Goal: Information Seeking & Learning: Learn about a topic

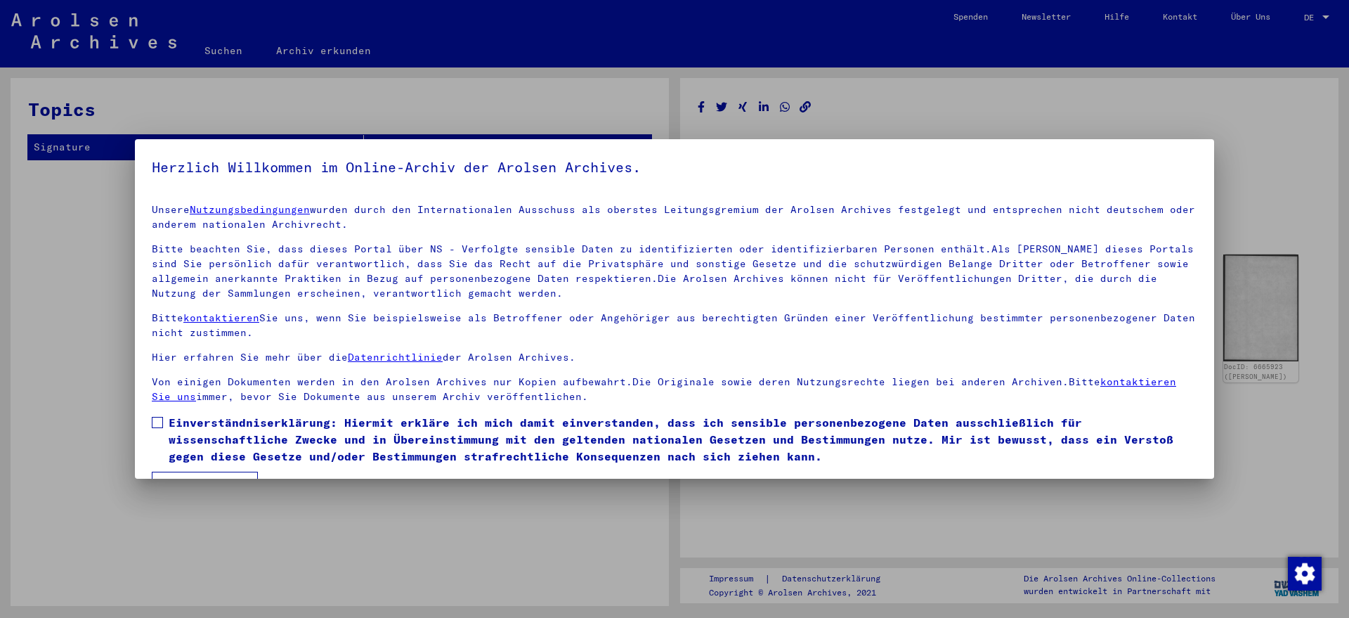
click at [156, 420] on span at bounding box center [157, 422] width 11 height 11
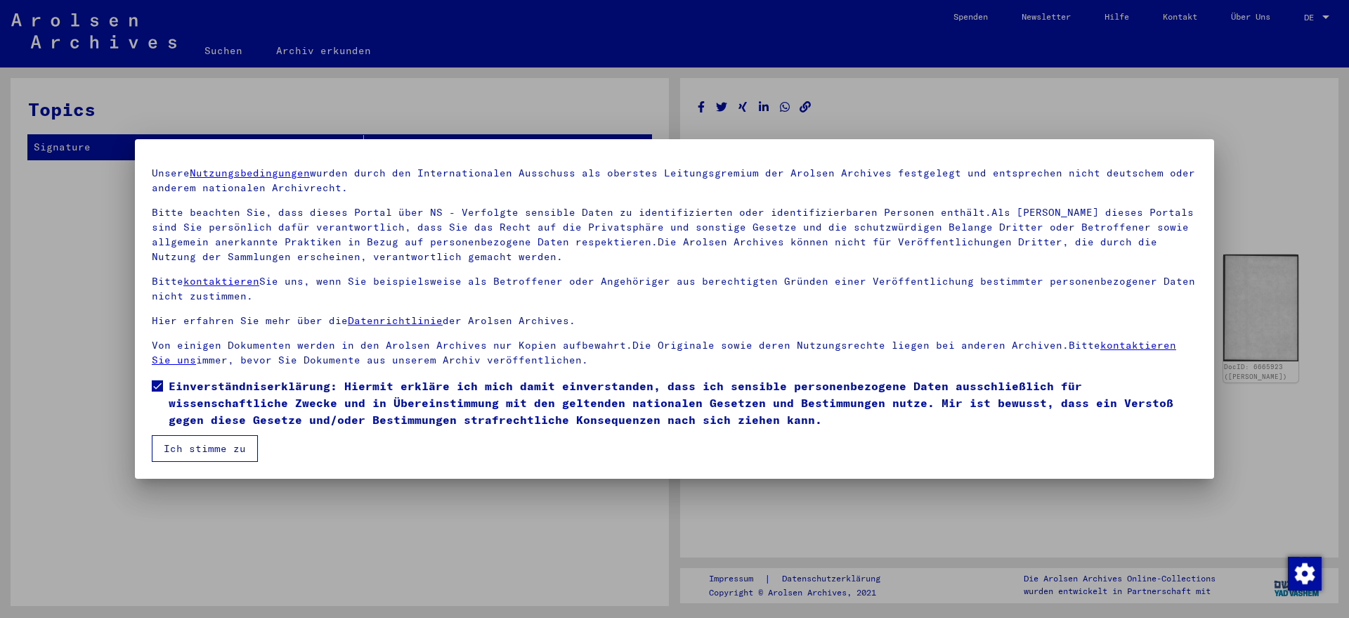
click at [193, 441] on button "Ich stimme zu" at bounding box center [205, 448] width 106 height 27
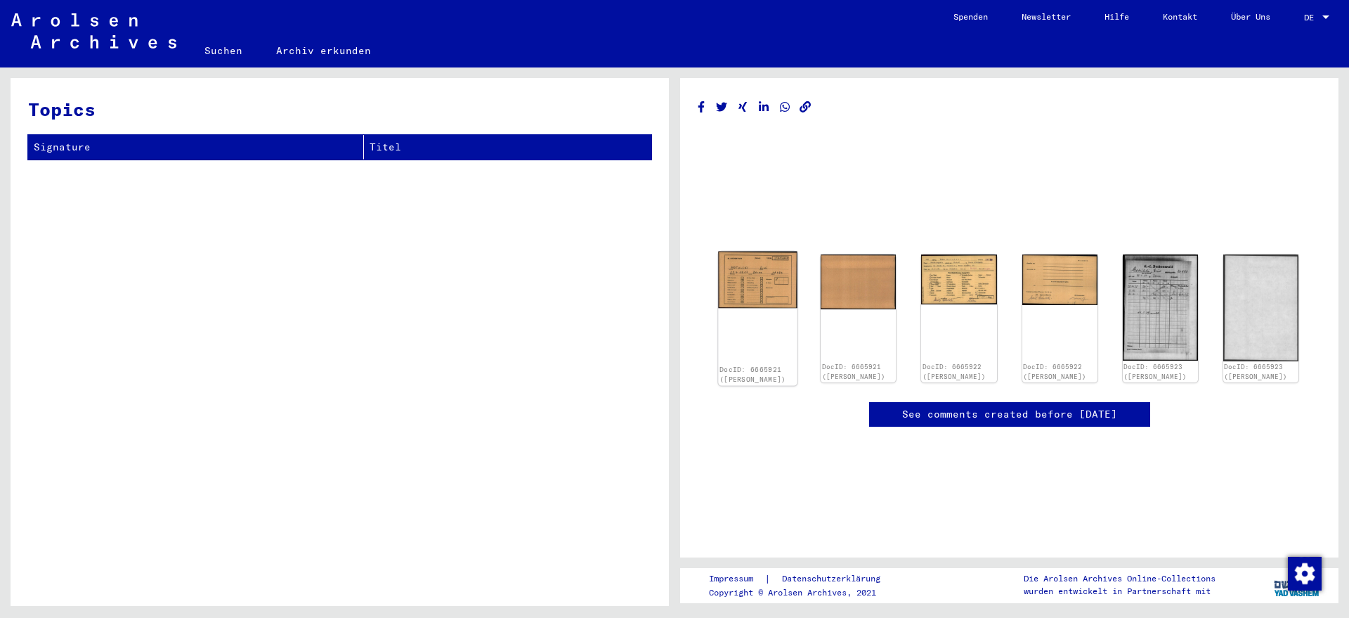
click at [760, 283] on img at bounding box center [757, 280] width 79 height 57
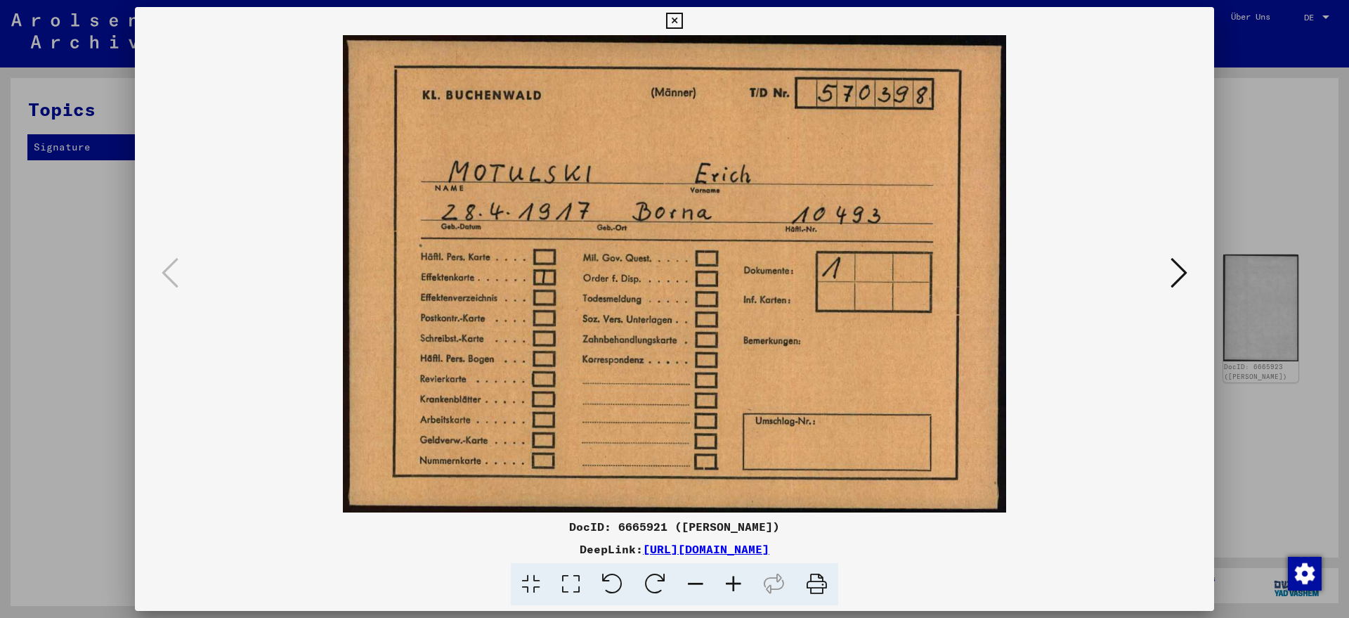
click at [1181, 269] on icon at bounding box center [1179, 273] width 17 height 34
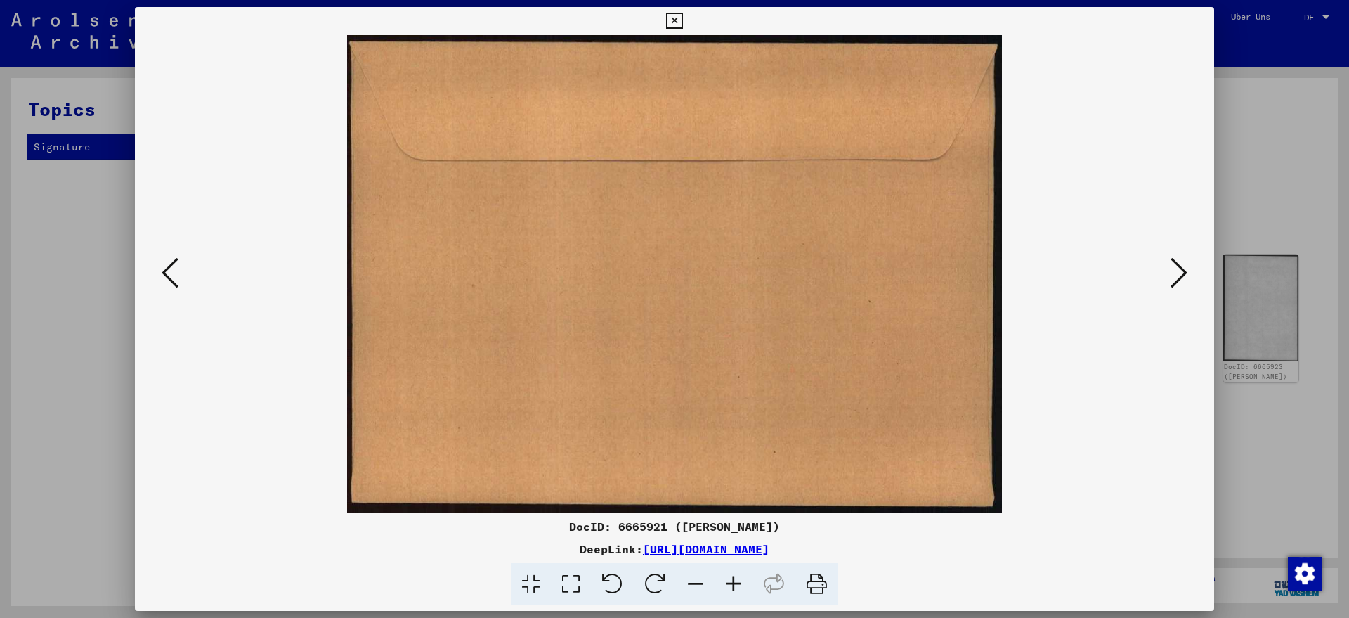
click at [1174, 271] on icon at bounding box center [1179, 273] width 17 height 34
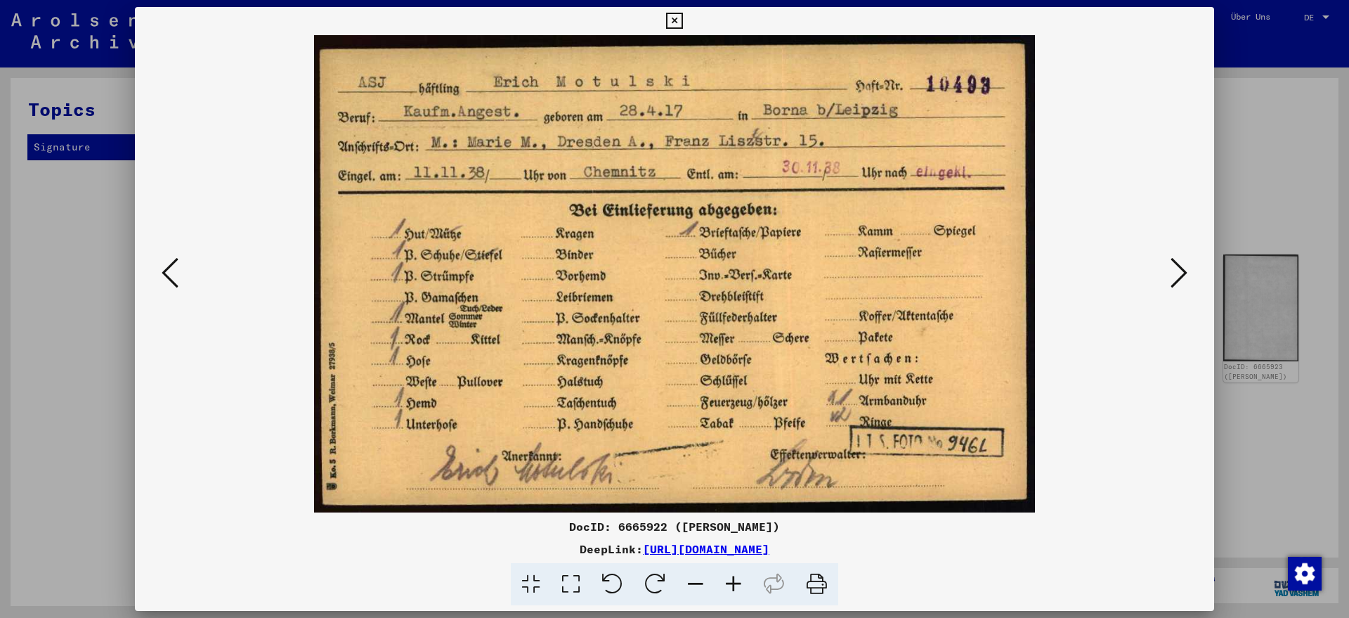
click at [164, 275] on icon at bounding box center [170, 273] width 17 height 34
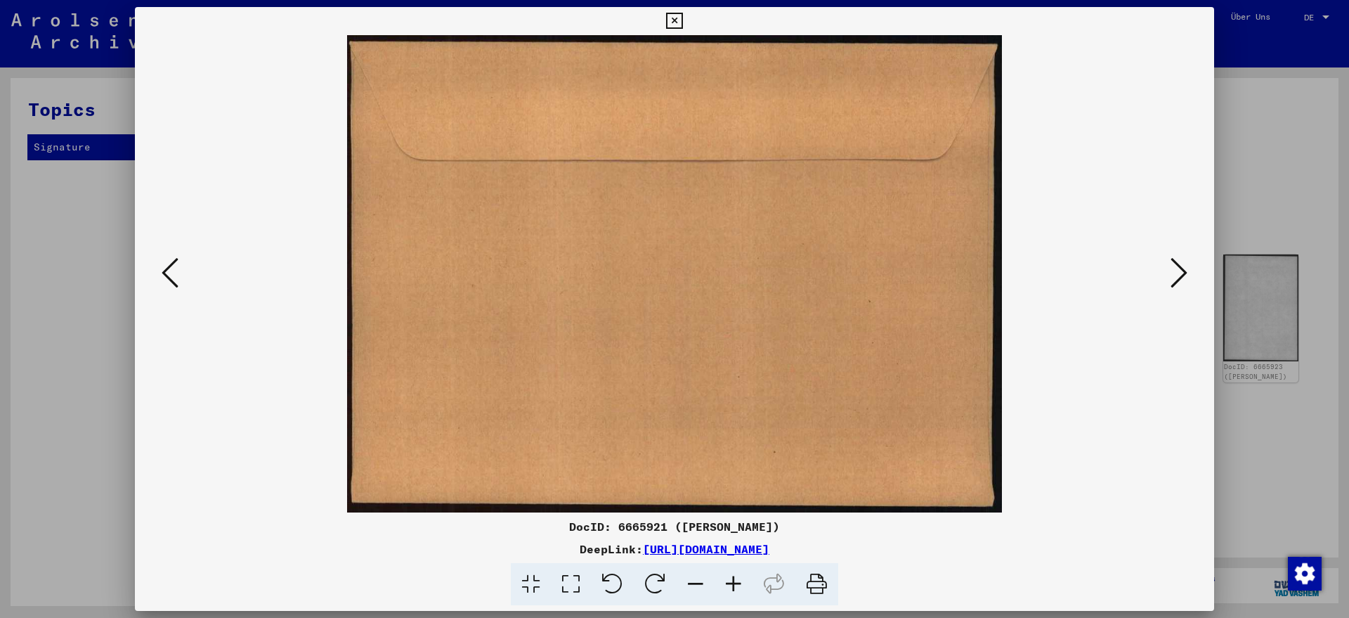
click at [164, 275] on icon at bounding box center [170, 273] width 17 height 34
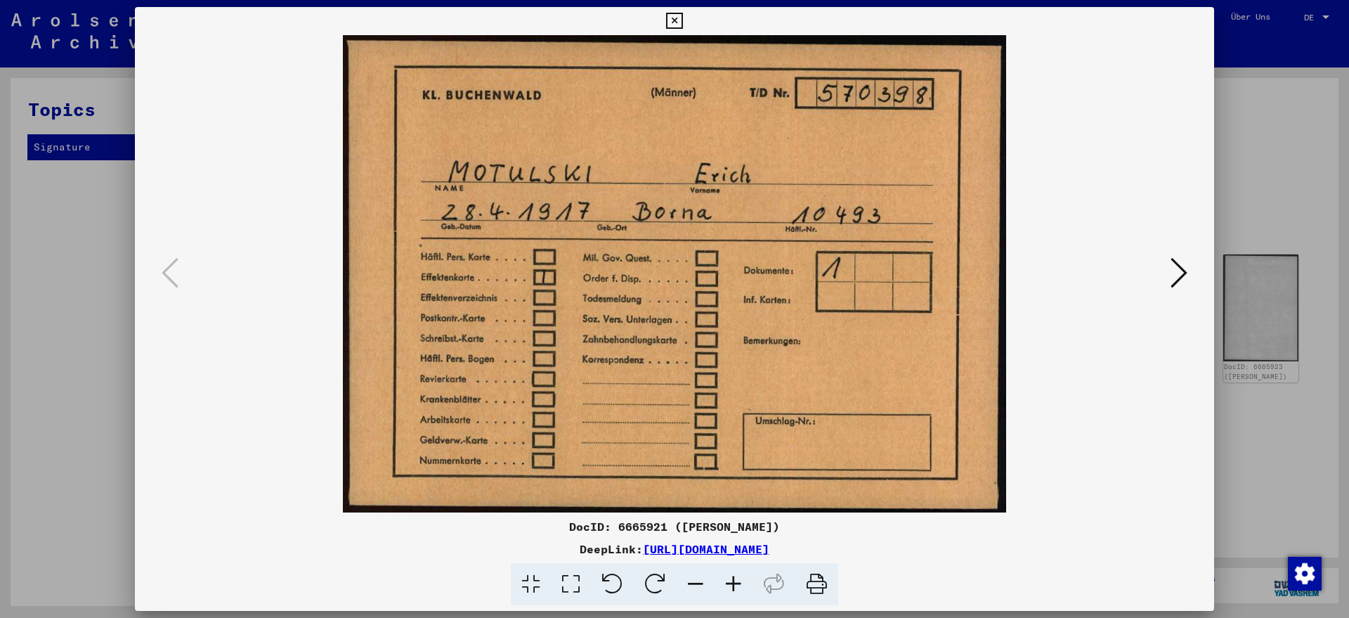
click at [819, 583] on icon at bounding box center [816, 584] width 43 height 43
click at [1181, 271] on icon at bounding box center [1179, 273] width 17 height 34
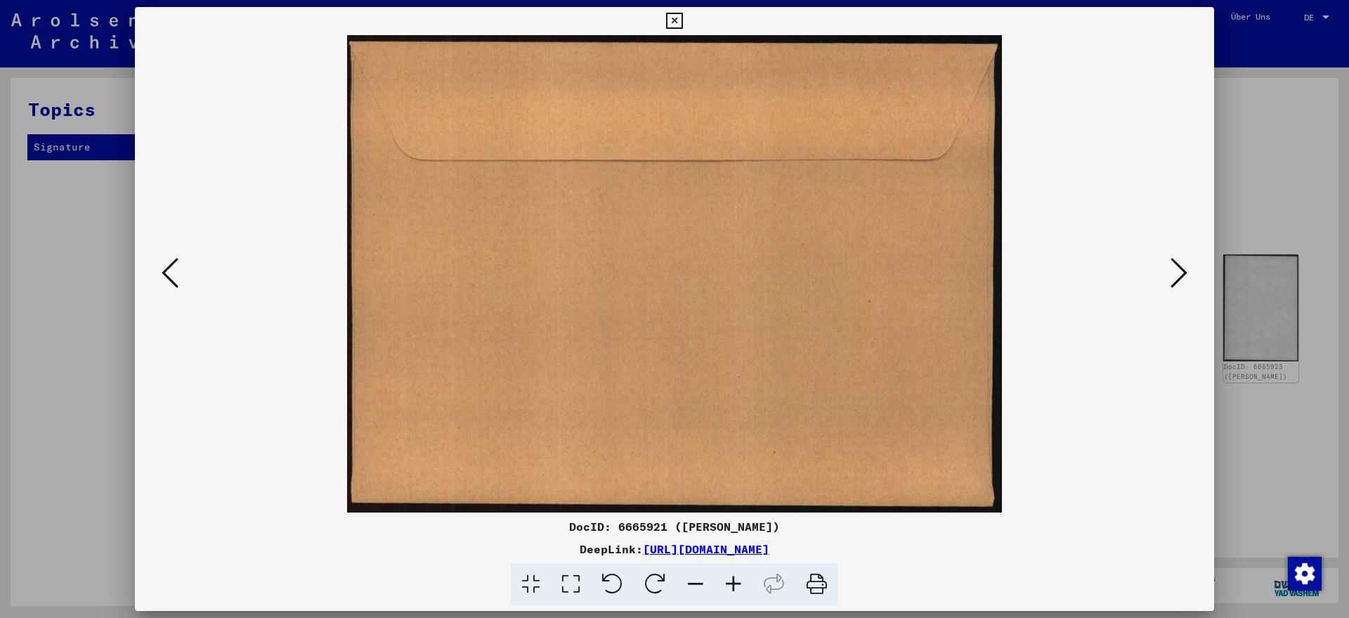
click at [1178, 271] on icon at bounding box center [1179, 273] width 17 height 34
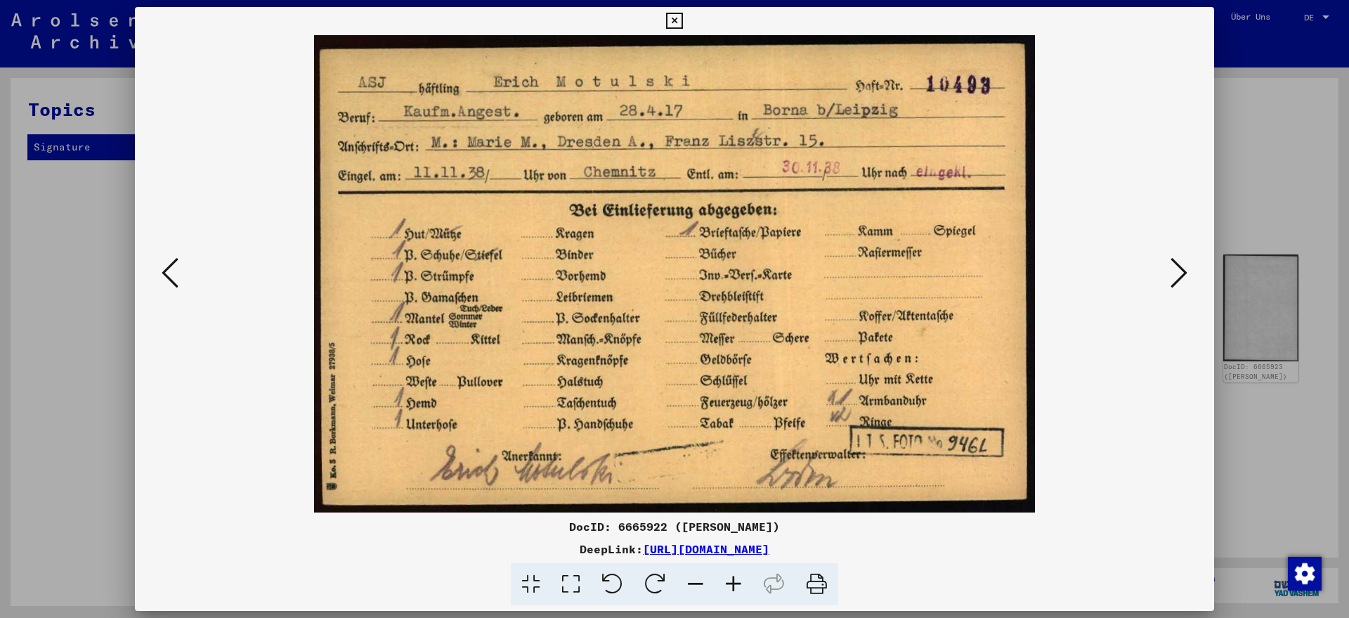
click at [813, 578] on icon at bounding box center [816, 584] width 43 height 43
click at [1178, 270] on icon at bounding box center [1179, 273] width 17 height 34
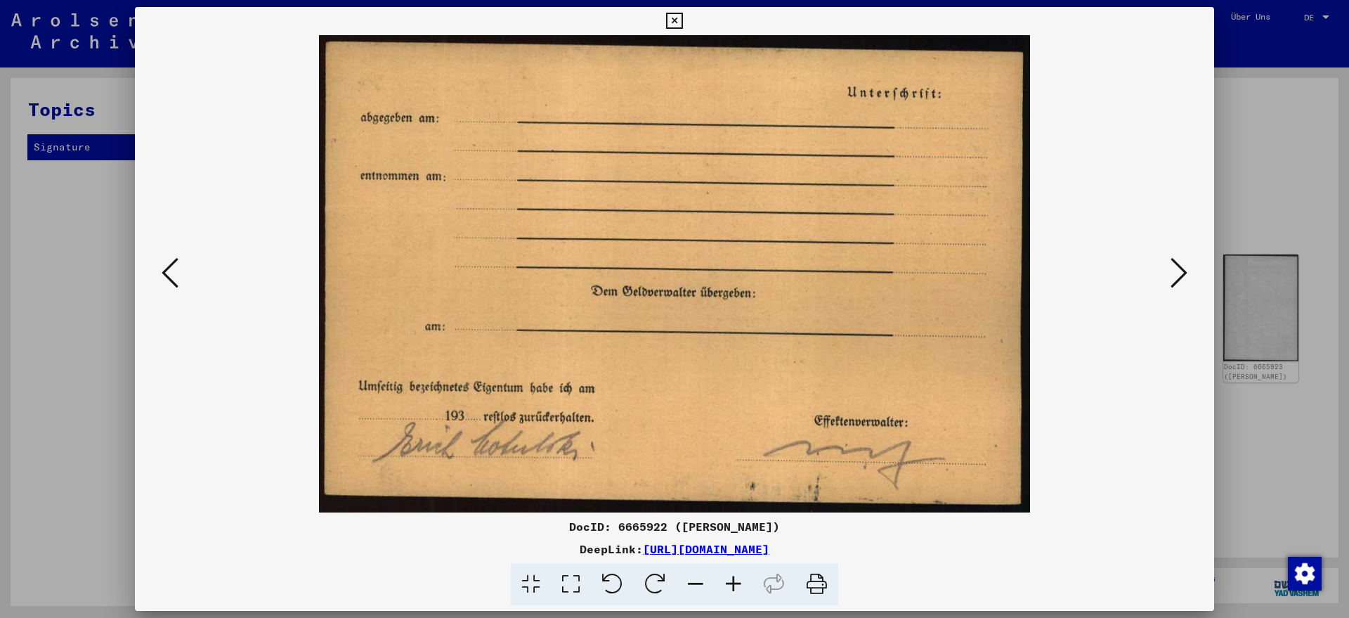
click at [824, 585] on icon at bounding box center [816, 584] width 43 height 43
click at [1174, 272] on icon at bounding box center [1179, 273] width 17 height 34
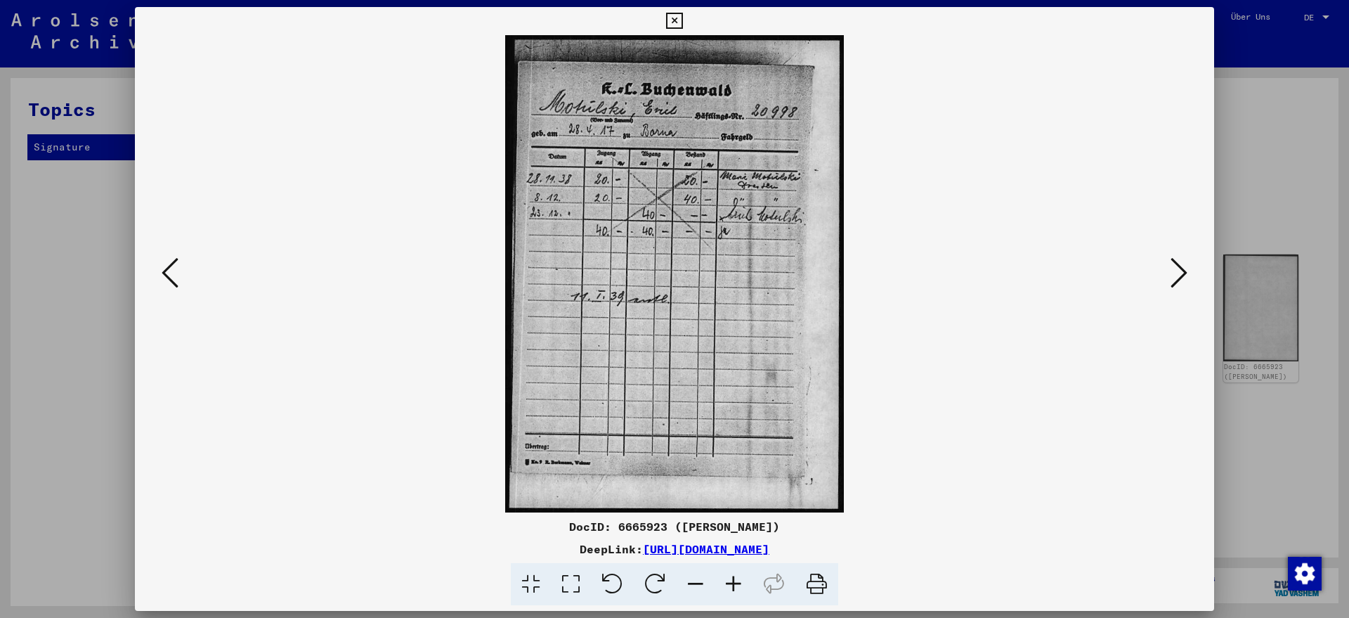
click at [813, 581] on icon at bounding box center [816, 584] width 43 height 43
click at [1177, 271] on icon at bounding box center [1179, 273] width 17 height 34
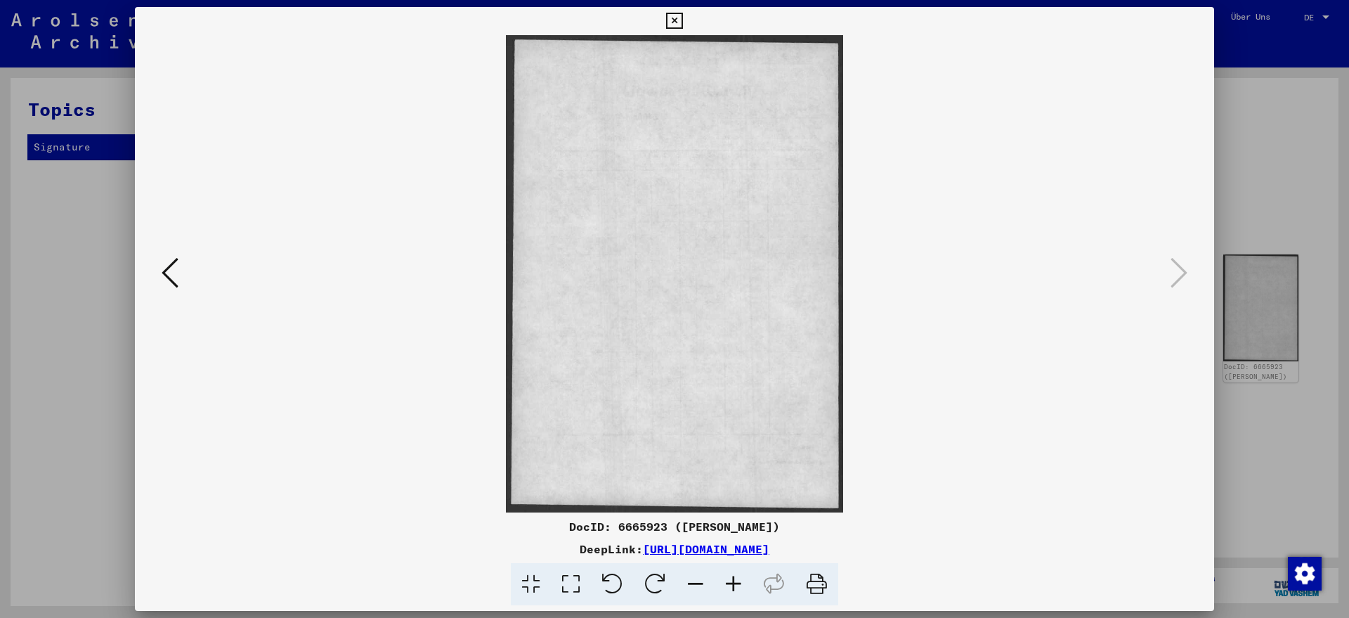
click at [682, 19] on icon at bounding box center [674, 21] width 16 height 17
